Goal: Information Seeking & Learning: Learn about a topic

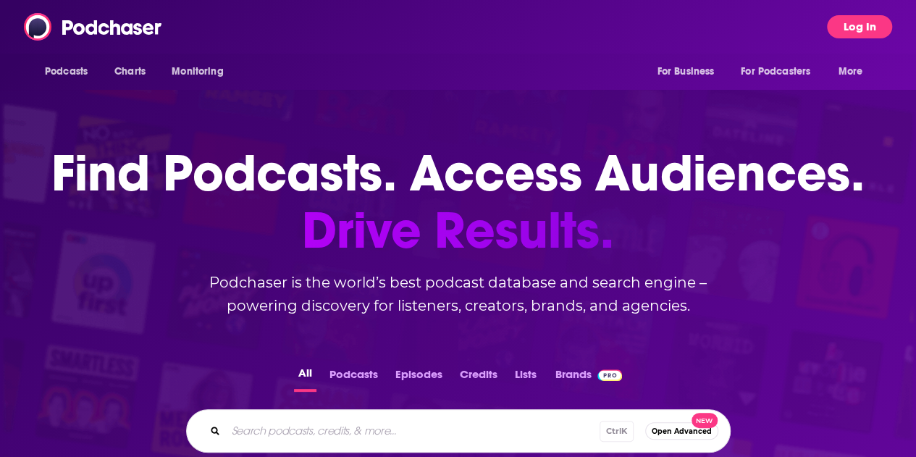
click at [877, 24] on button "Log In" at bounding box center [859, 26] width 65 height 23
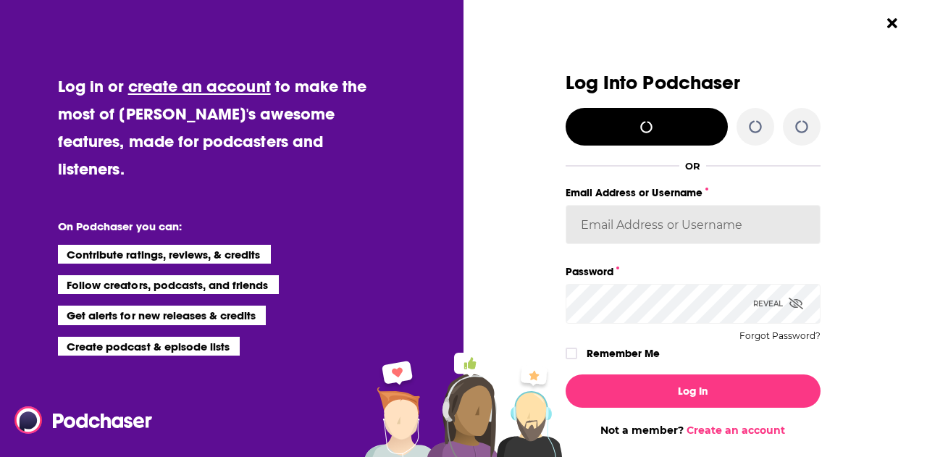
type input "[PERSON_NAME].[PERSON_NAME]"
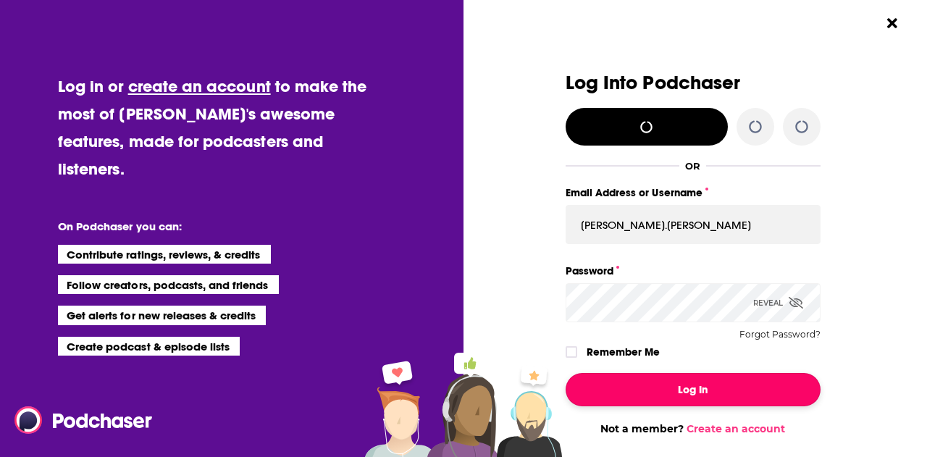
click at [693, 383] on button "Log In" at bounding box center [692, 389] width 255 height 33
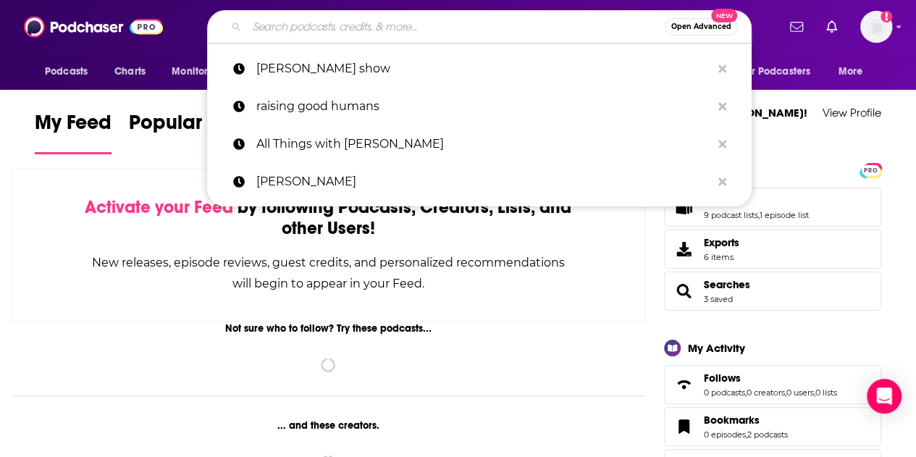
click at [408, 30] on input "Search podcasts, credits, & more..." at bounding box center [456, 26] width 418 height 23
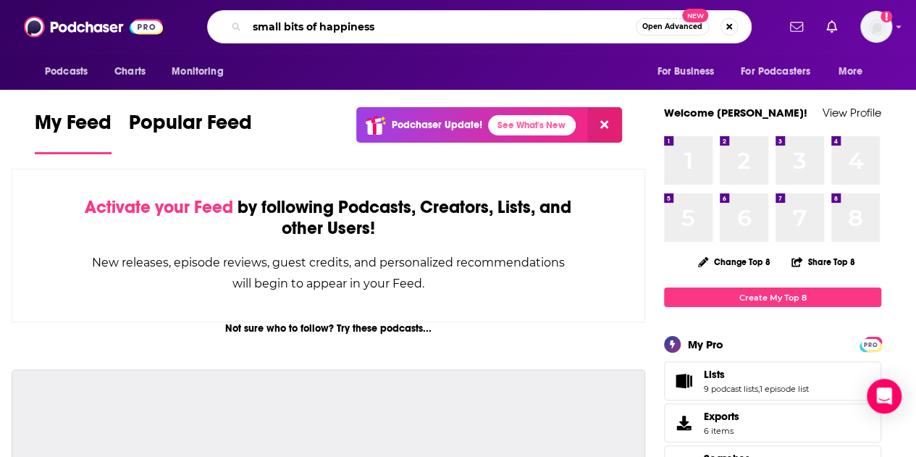
type input "small bits of happiness"
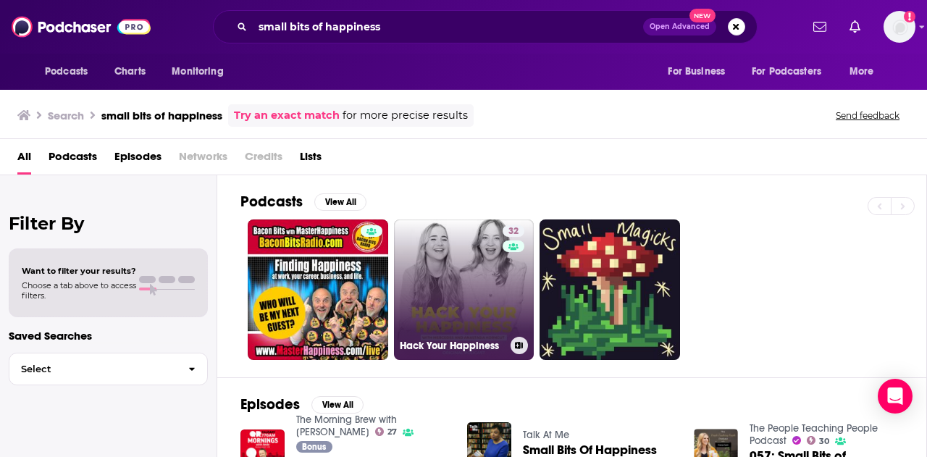
click at [455, 313] on link "32 Hack Your Happiness" at bounding box center [464, 289] width 140 height 140
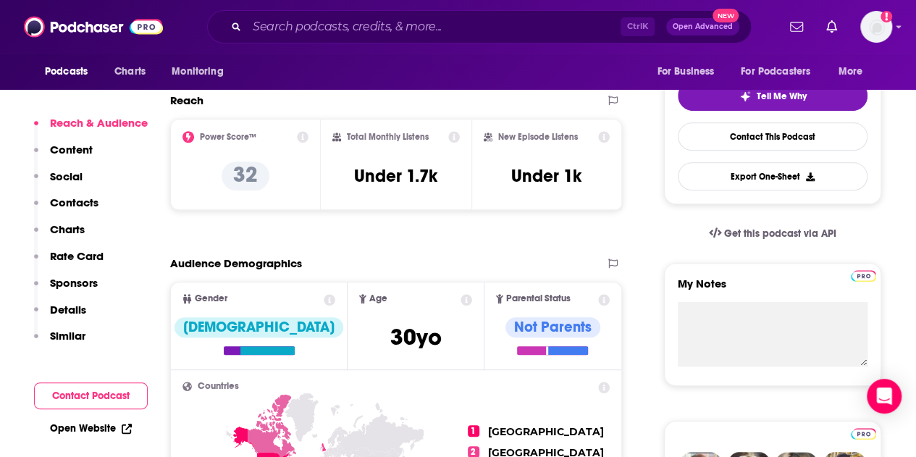
scroll to position [347, 0]
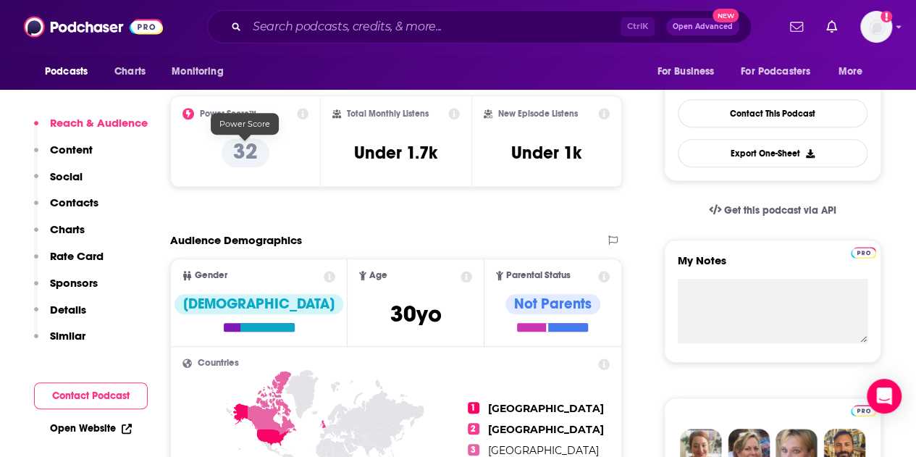
click at [248, 158] on p "32" at bounding box center [246, 152] width 48 height 29
click at [300, 113] on icon at bounding box center [303, 114] width 12 height 12
click at [305, 115] on icon at bounding box center [303, 114] width 12 height 12
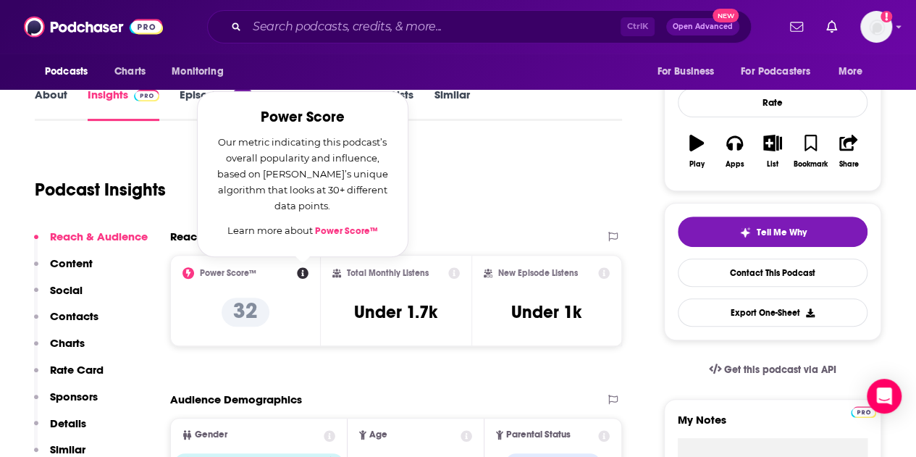
scroll to position [187, 0]
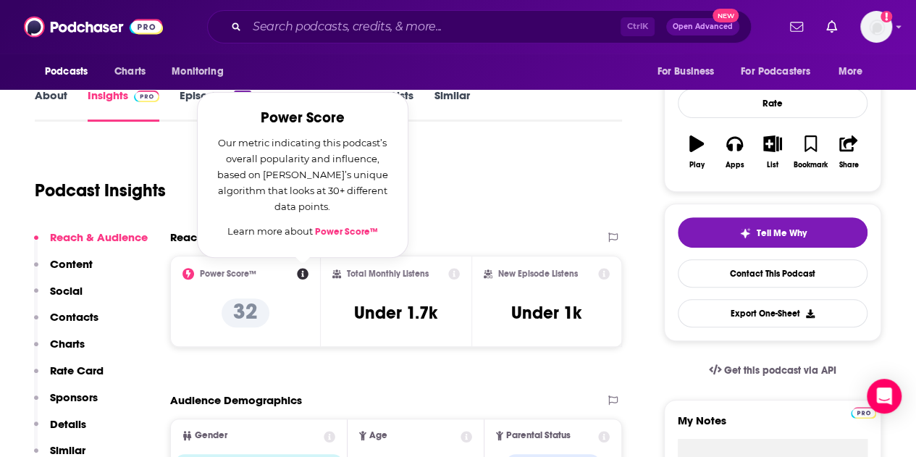
click at [429, 175] on div "Podcast Insights" at bounding box center [322, 182] width 575 height 74
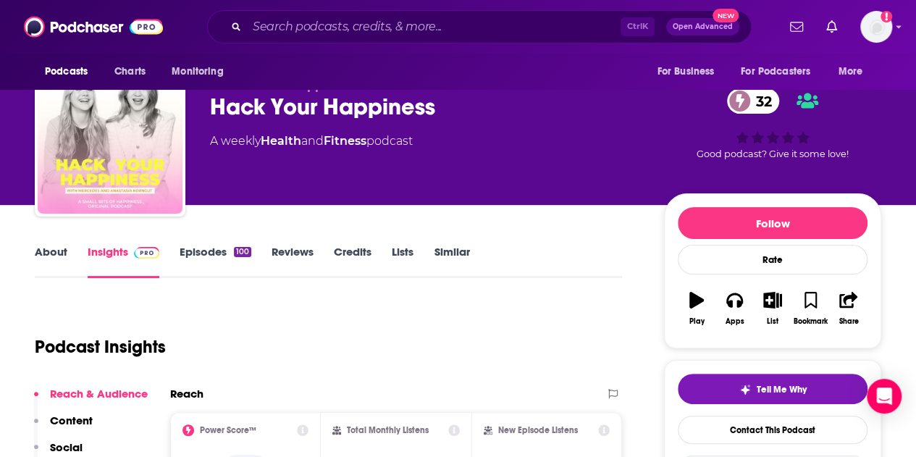
scroll to position [30, 0]
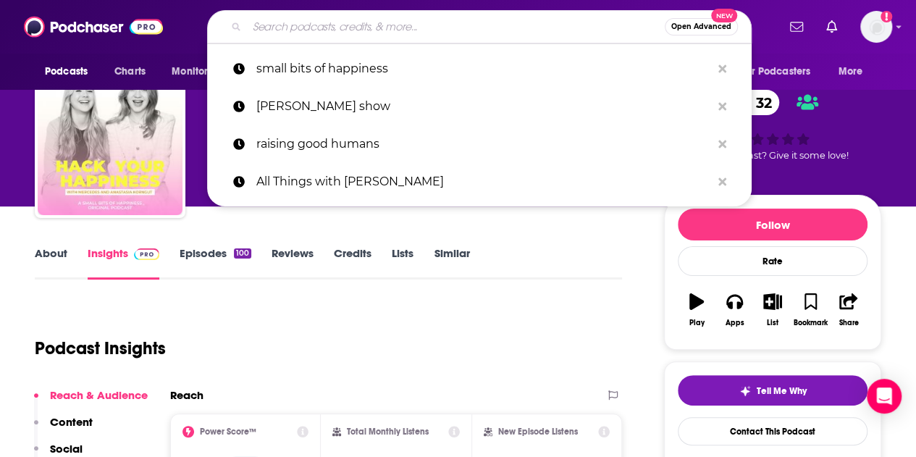
click at [403, 28] on input "Search podcasts, credits, & more..." at bounding box center [456, 26] width 418 height 23
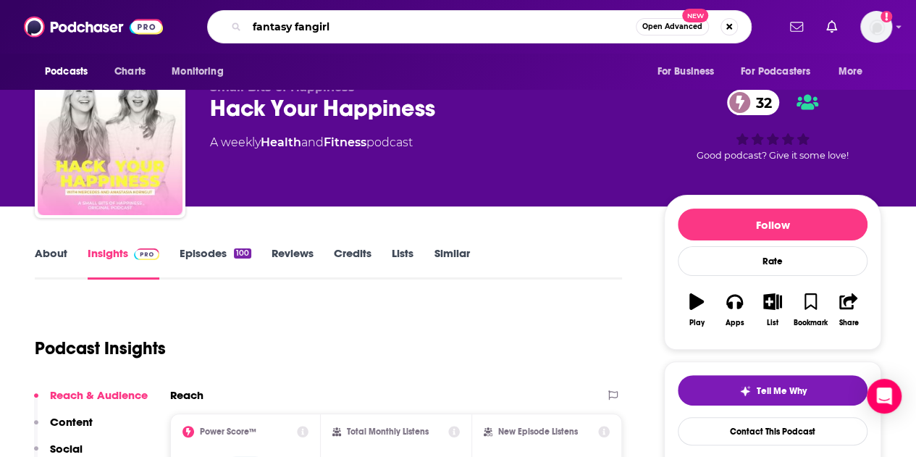
type input "fantasy fangirls"
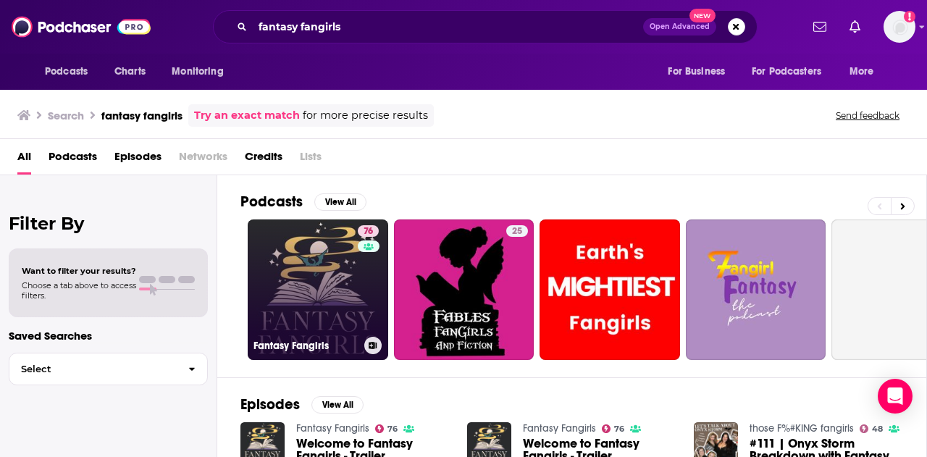
click at [350, 310] on link "76 Fantasy Fangirls" at bounding box center [318, 289] width 140 height 140
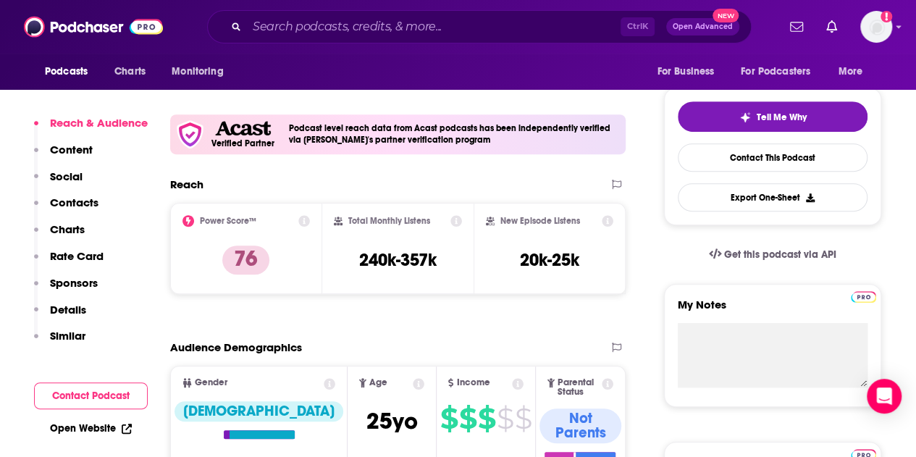
scroll to position [300, 0]
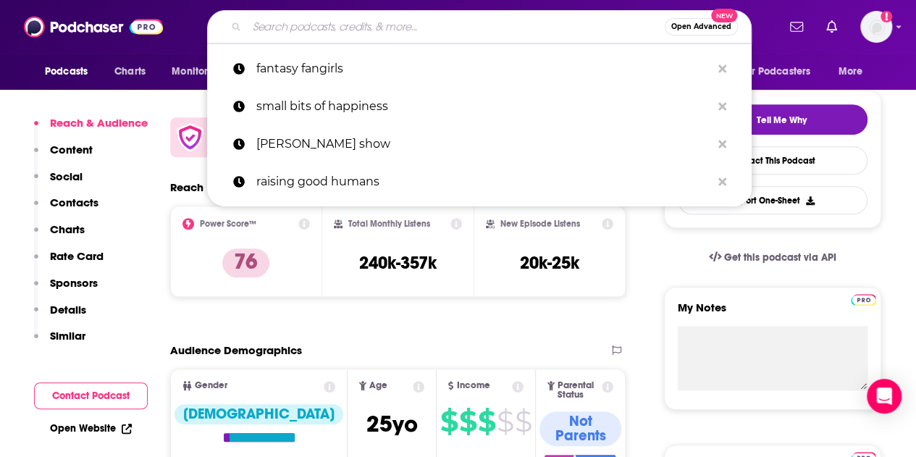
click at [380, 28] on input "Search podcasts, credits, & more..." at bounding box center [456, 26] width 418 height 23
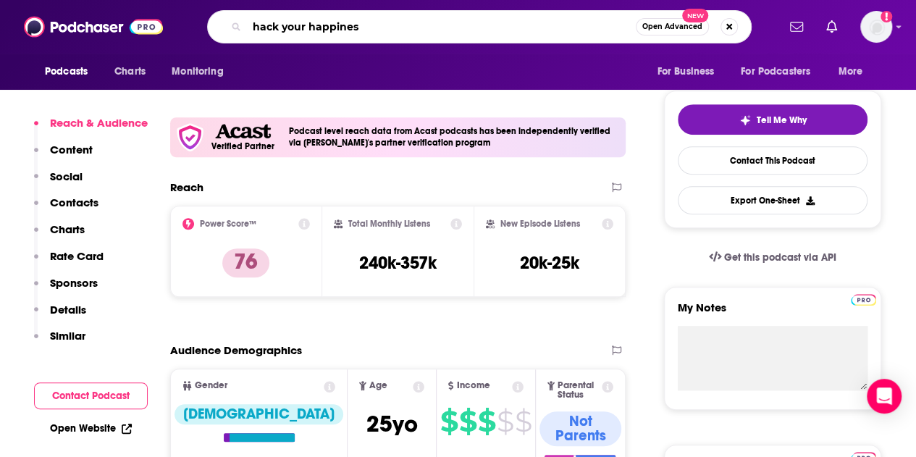
type input "hack your happiness"
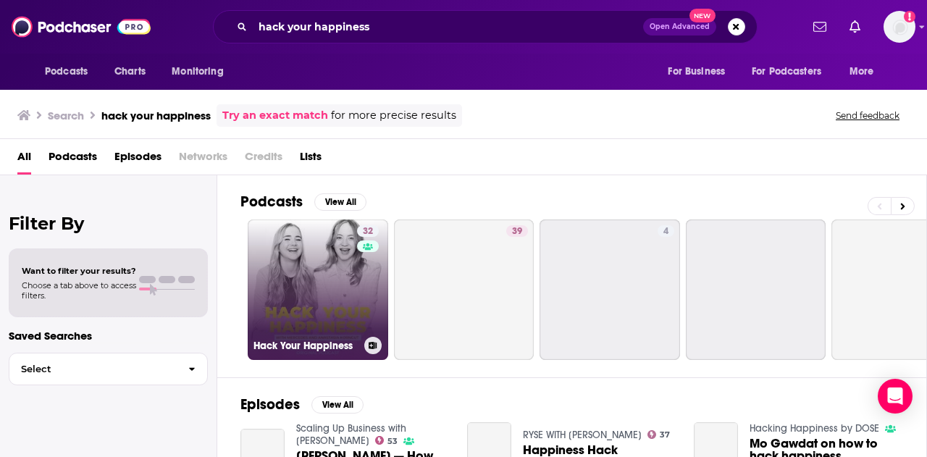
click at [330, 283] on link "32 Hack Your Happiness" at bounding box center [318, 289] width 140 height 140
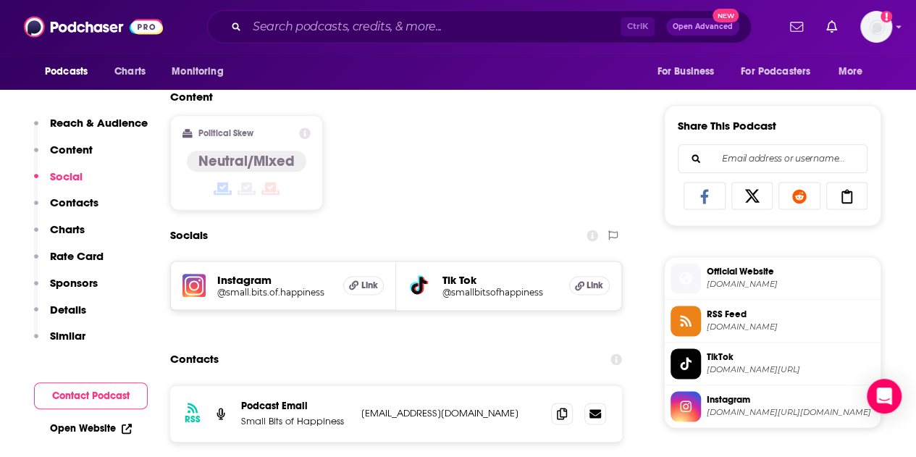
scroll to position [860, 0]
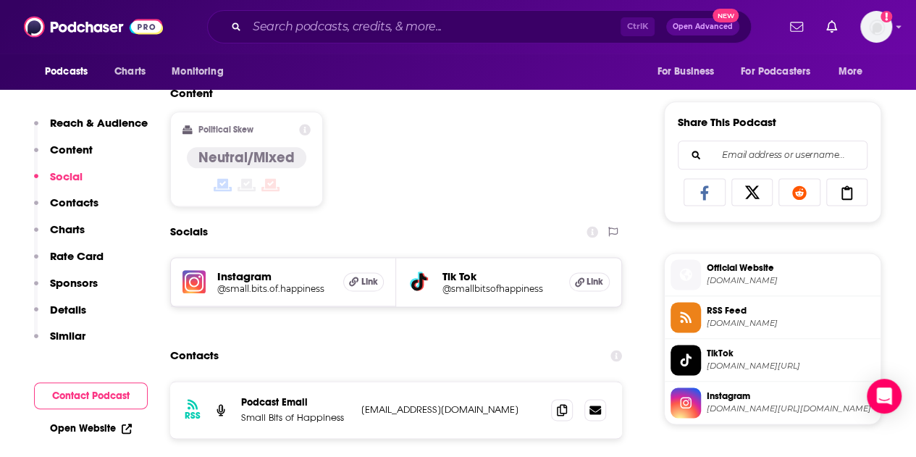
click at [255, 289] on h5 "@small.bits.of.happiness" at bounding box center [274, 288] width 114 height 11
